Goal: Transaction & Acquisition: Purchase product/service

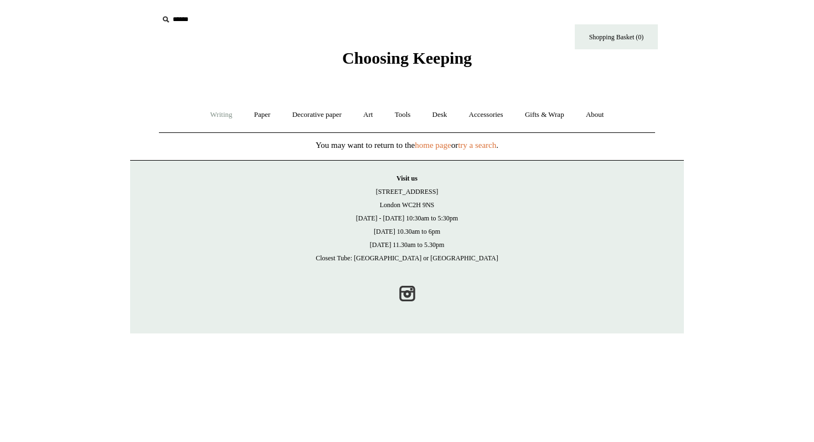
click at [215, 115] on link "Writing +" at bounding box center [221, 114] width 42 height 29
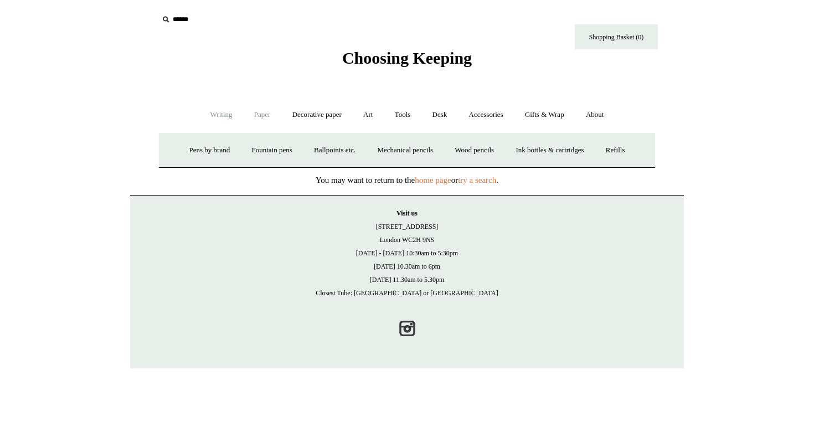
click at [251, 117] on link "Paper +" at bounding box center [262, 114] width 37 height 29
click at [248, 150] on link "Notebooks +" at bounding box center [251, 150] width 51 height 29
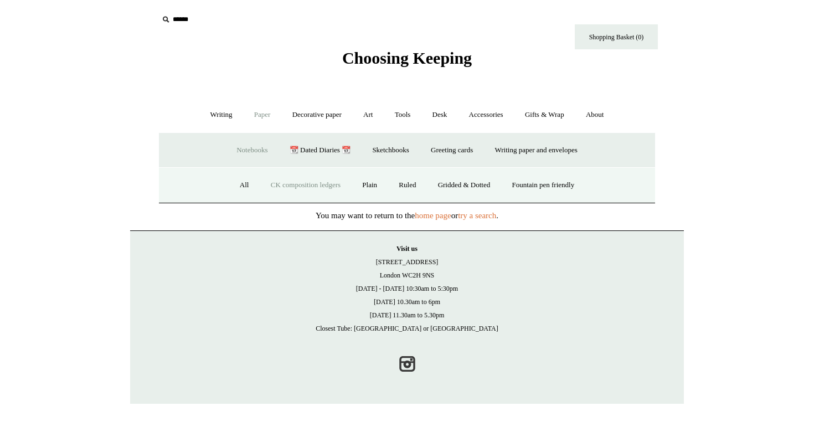
click at [318, 185] on link "CK composition ledgers" at bounding box center [306, 184] width 90 height 29
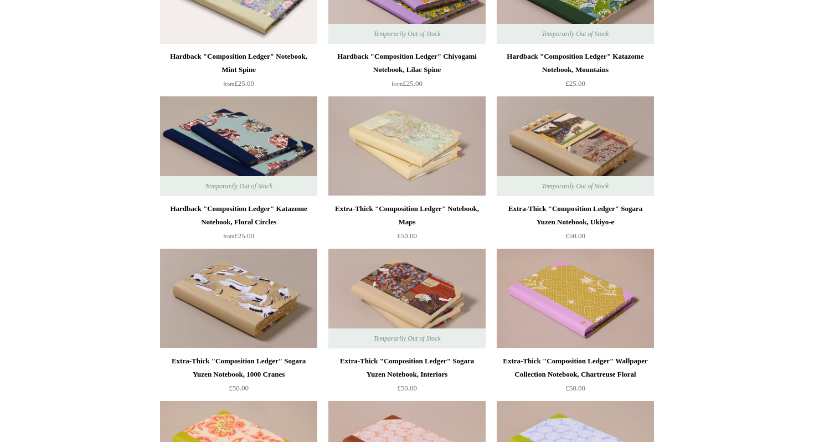
scroll to position [661, 0]
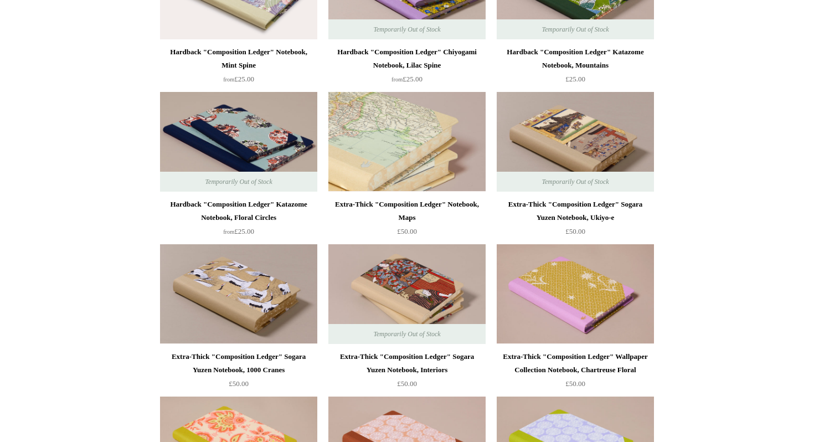
click at [422, 152] on img at bounding box center [406, 142] width 157 height 100
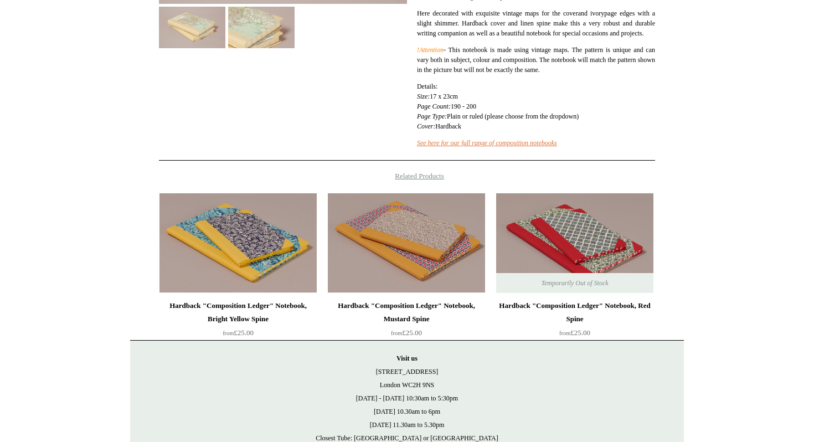
scroll to position [323, 0]
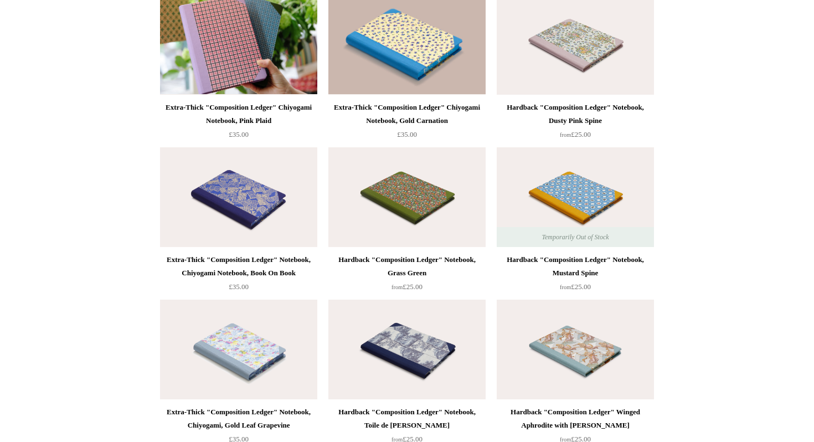
scroll to position [1848, 0]
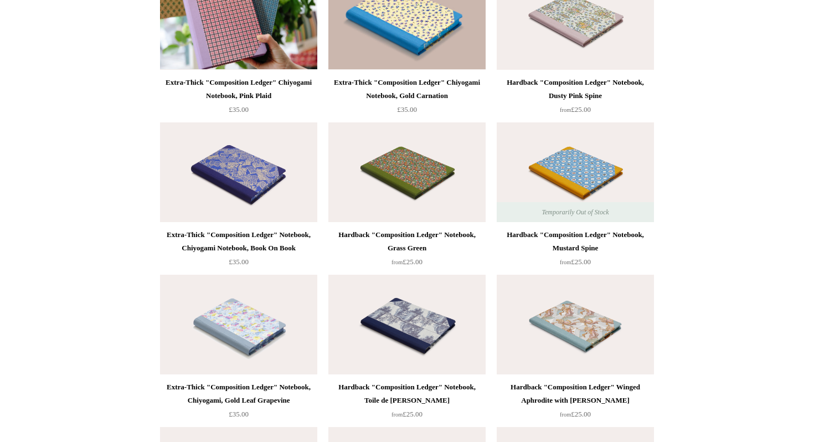
click at [291, 183] on img at bounding box center [238, 172] width 157 height 100
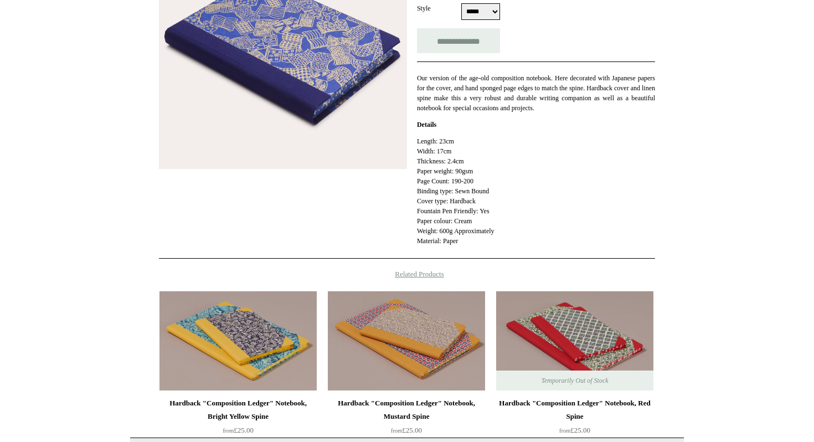
scroll to position [169, 0]
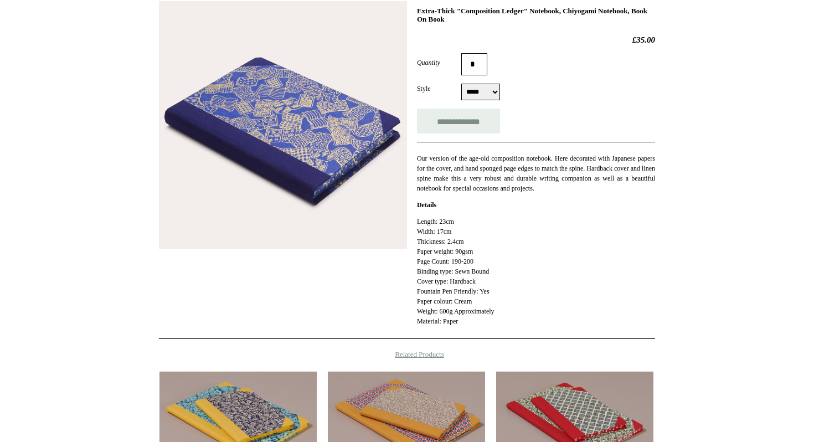
click at [291, 143] on img at bounding box center [283, 125] width 248 height 248
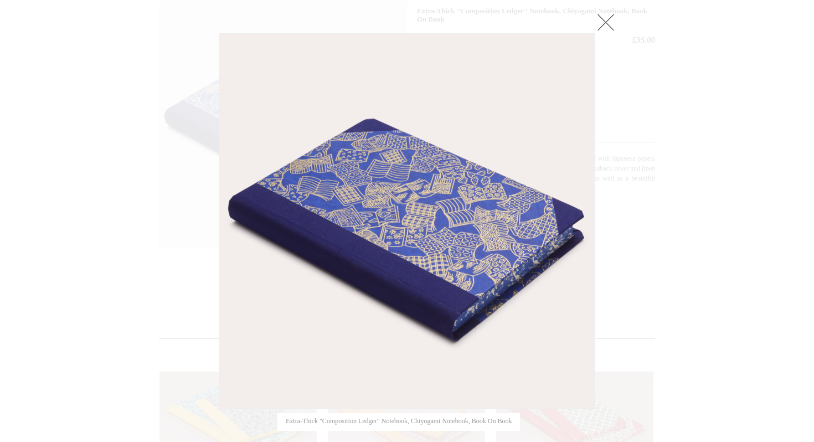
click at [608, 22] on link at bounding box center [606, 22] width 22 height 22
